Goal: Task Accomplishment & Management: Use online tool/utility

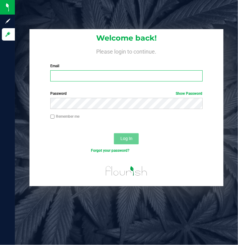
type input "[PERSON_NAME][EMAIL_ADDRESS][DOMAIN_NAME]"
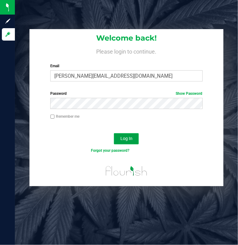
click at [116, 137] on button "Log In" at bounding box center [126, 138] width 25 height 11
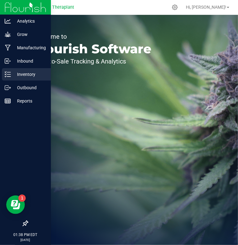
click at [26, 77] on p "Inventory" at bounding box center [29, 74] width 37 height 7
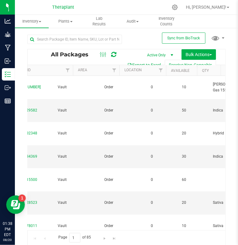
scroll to position [0, 175]
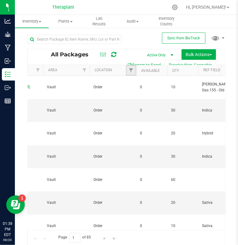
click at [133, 73] on link "Filter" at bounding box center [131, 70] width 10 height 11
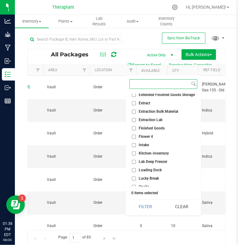
scroll to position [61, 0]
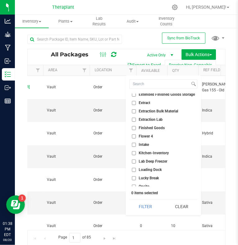
drag, startPoint x: 135, startPoint y: 128, endPoint x: 145, endPoint y: 154, distance: 27.5
click at [145, 154] on ul "Select All Bubble Hash / Rosin Freezer Cultivation Cure Cure 2 Move Distillate …" at bounding box center [163, 140] width 68 height 93
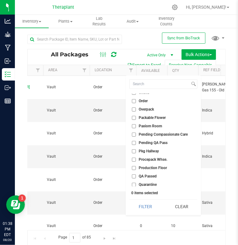
scroll to position [155, 0]
click at [135, 175] on input "QA Passed" at bounding box center [134, 176] width 4 height 4
checkbox input "true"
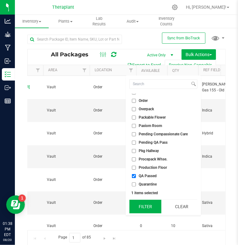
click at [144, 203] on button "Filter" at bounding box center [145, 207] width 32 height 14
